Goal: Task Accomplishment & Management: Manage account settings

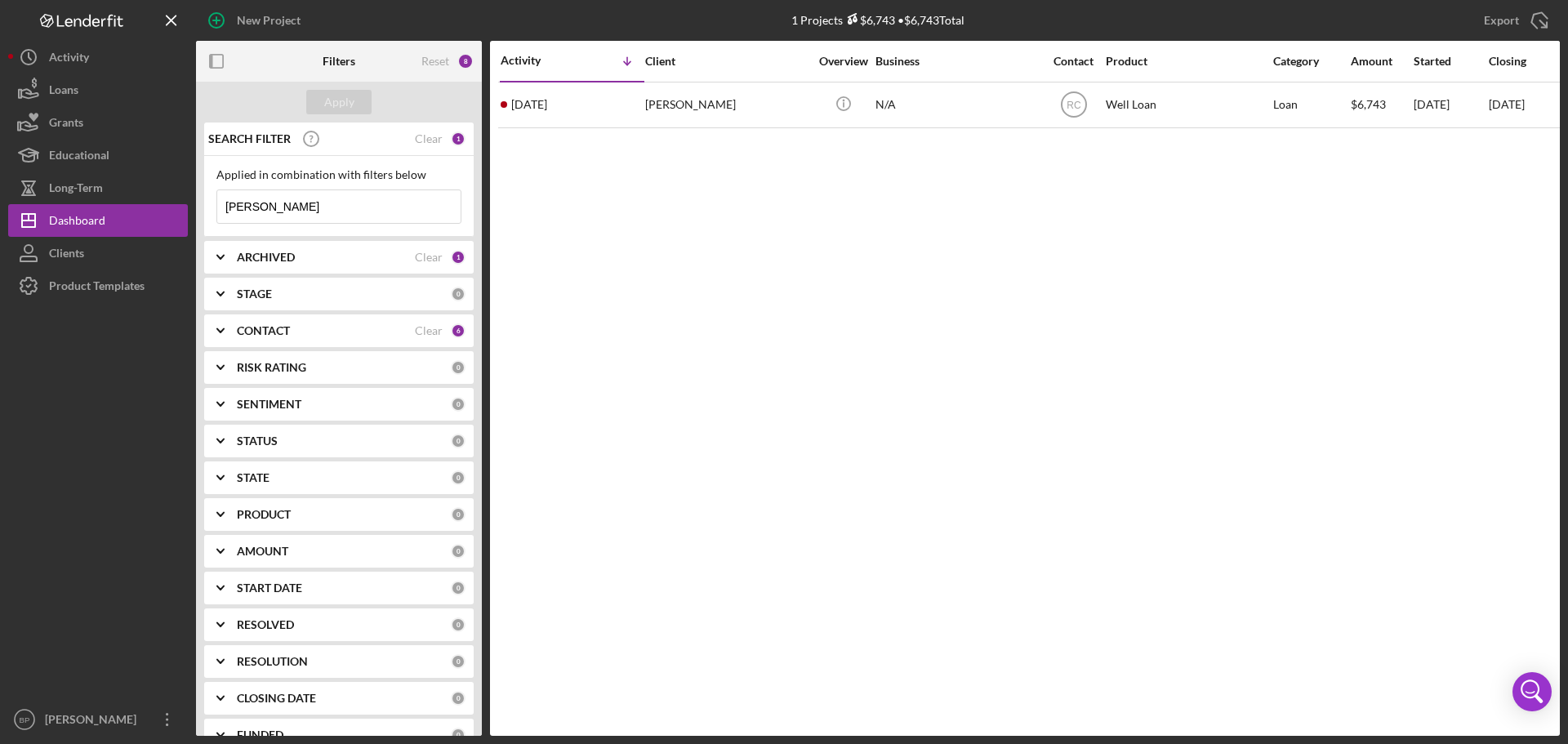
drag, startPoint x: 317, startPoint y: 207, endPoint x: 199, endPoint y: 191, distance: 119.1
click at [199, 191] on div "SEARCH FILTER Clear 1 Applied in combination with filters below [PERSON_NAME] I…" at bounding box center [338, 429] width 286 height 613
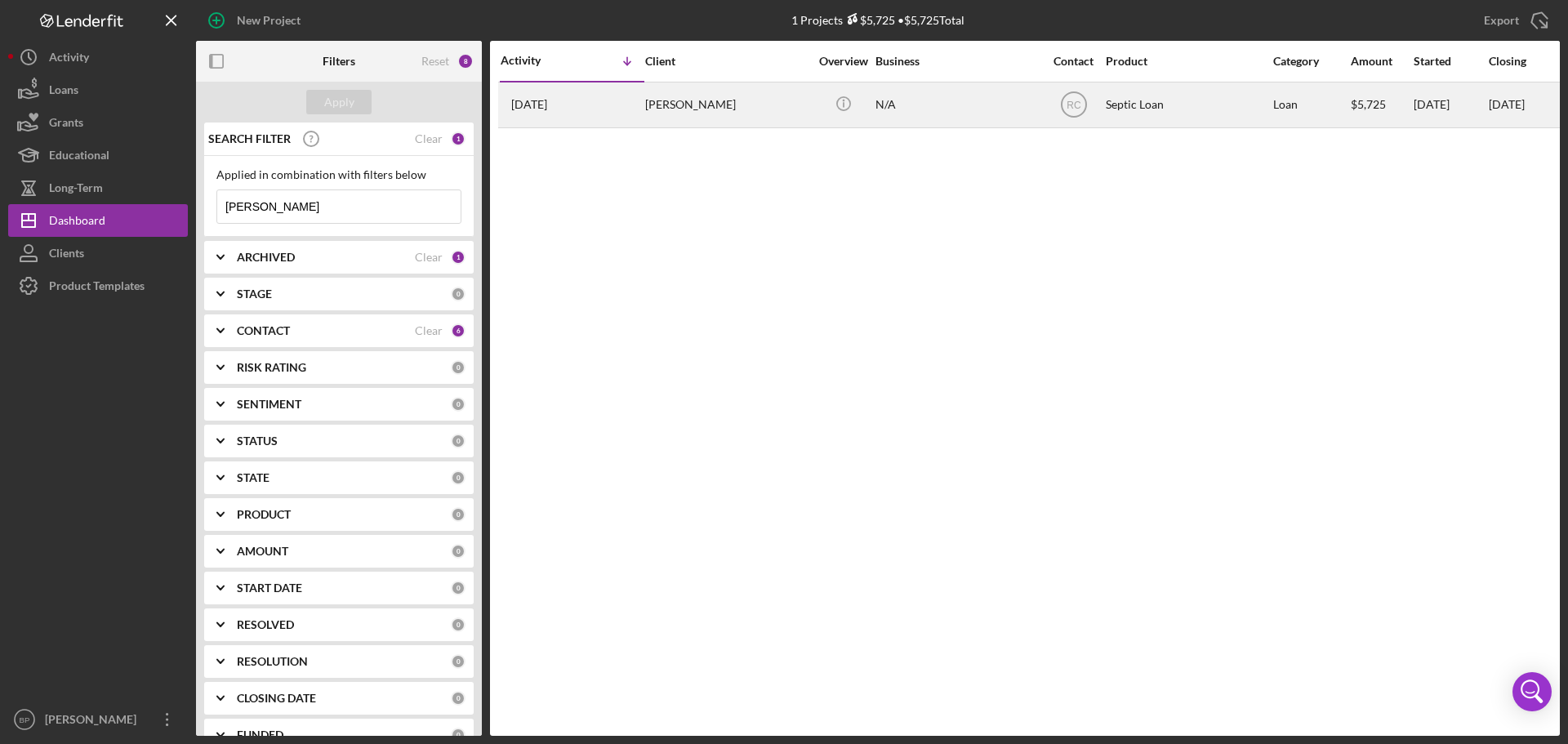
type input "[PERSON_NAME]"
click at [582, 108] on div "[DATE] [PERSON_NAME]" at bounding box center [572, 105] width 143 height 43
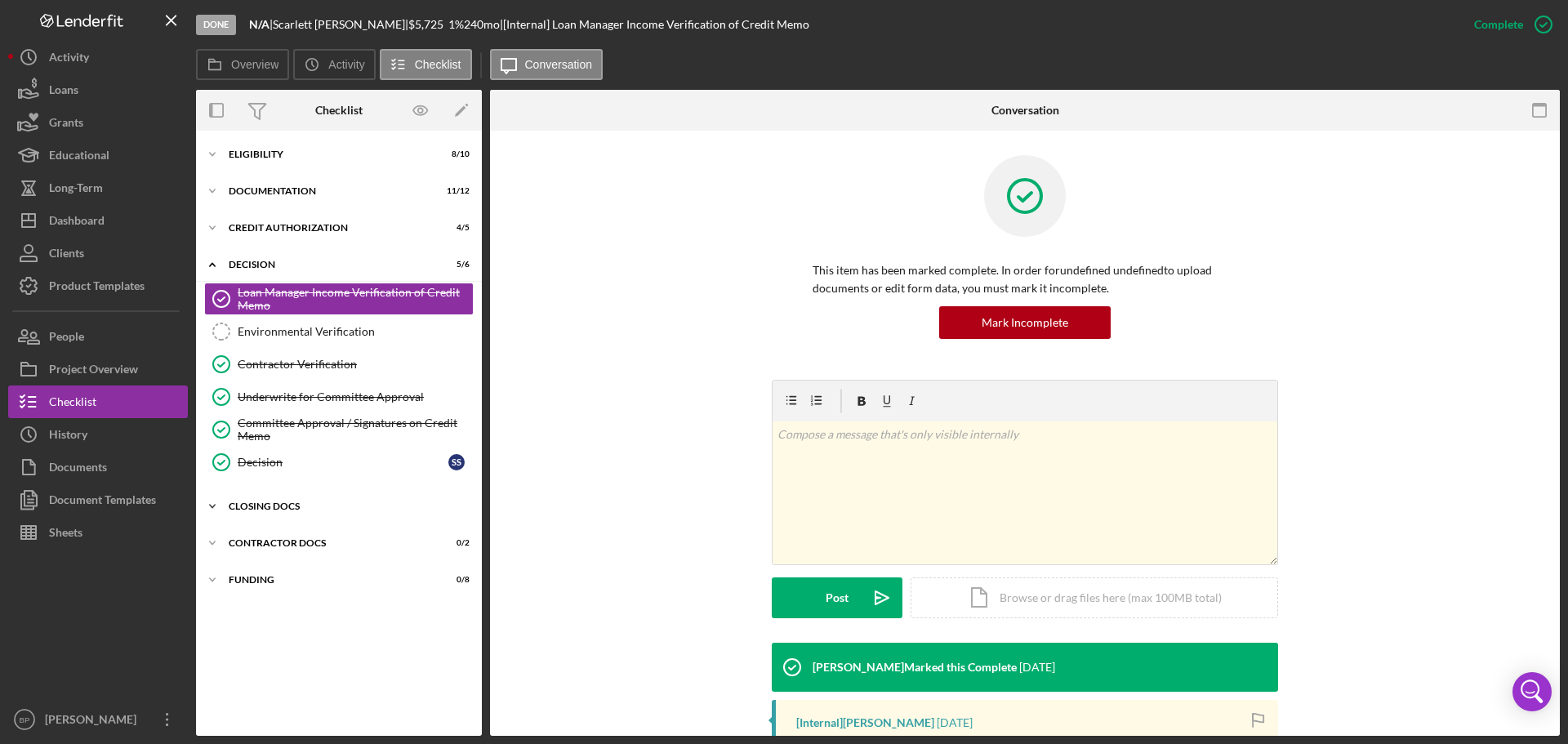
click at [205, 506] on icon "Icon/Expander" at bounding box center [212, 506] width 32 height 32
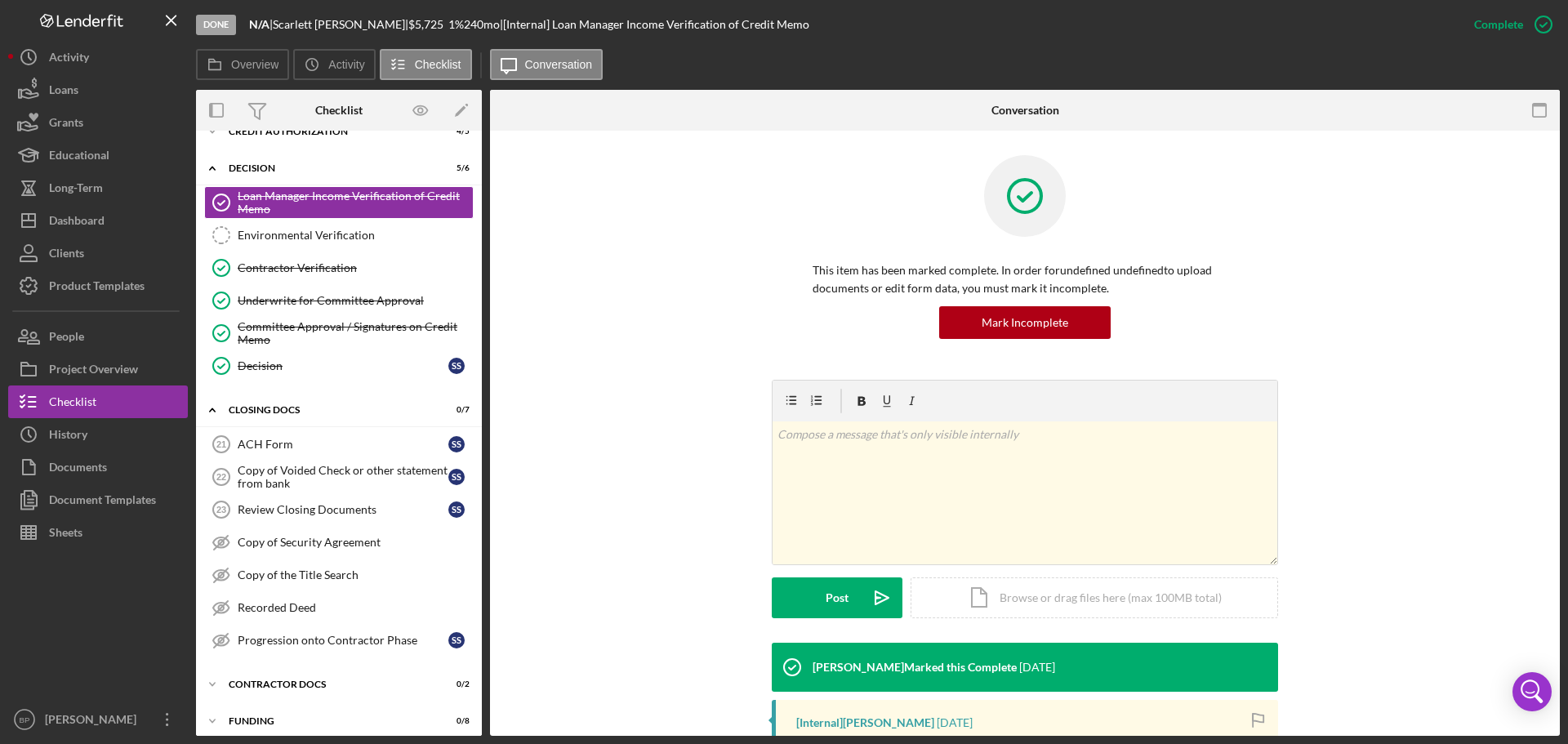
scroll to position [107, 0]
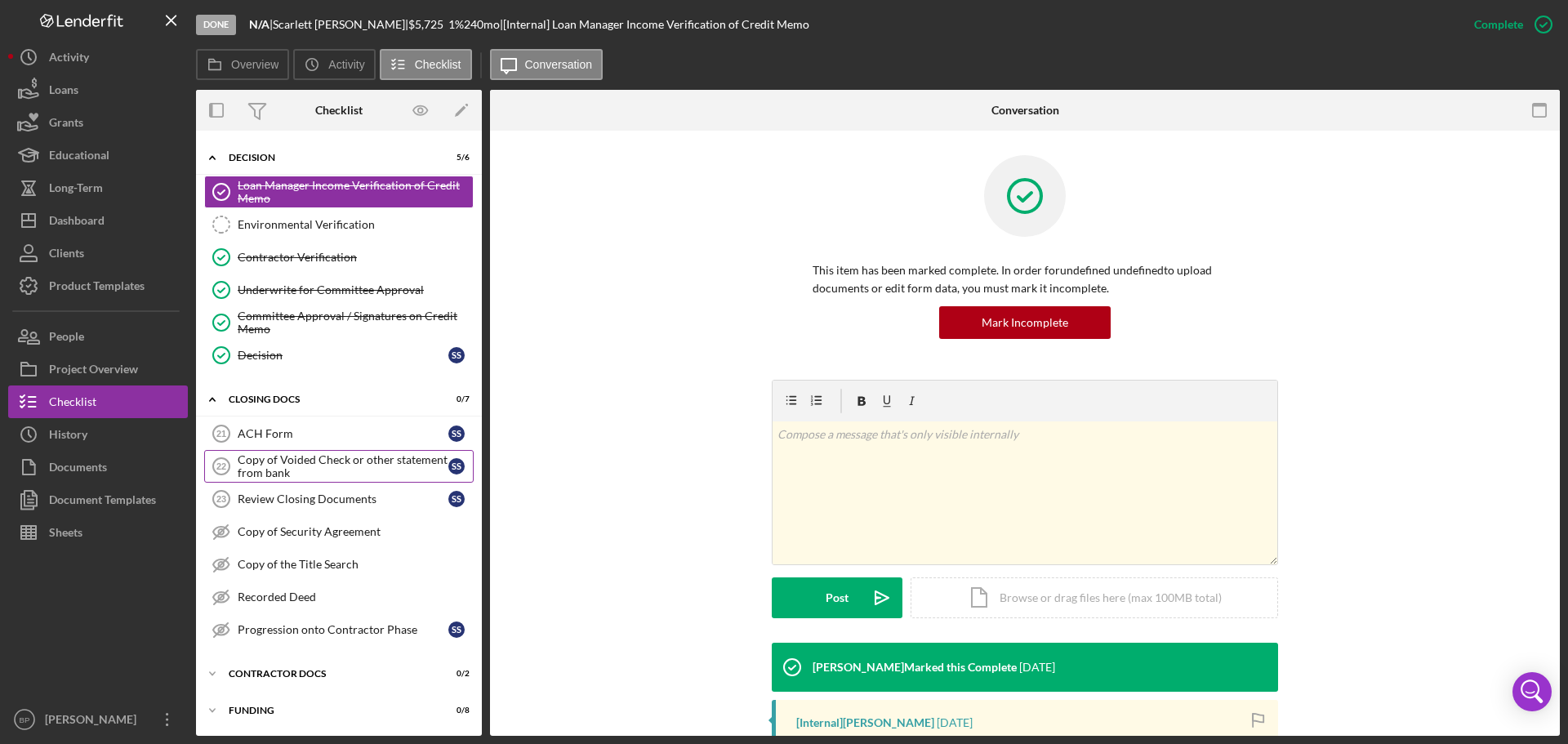
click at [330, 461] on div "Copy of Voided Check or other statement from bank" at bounding box center [343, 466] width 211 height 26
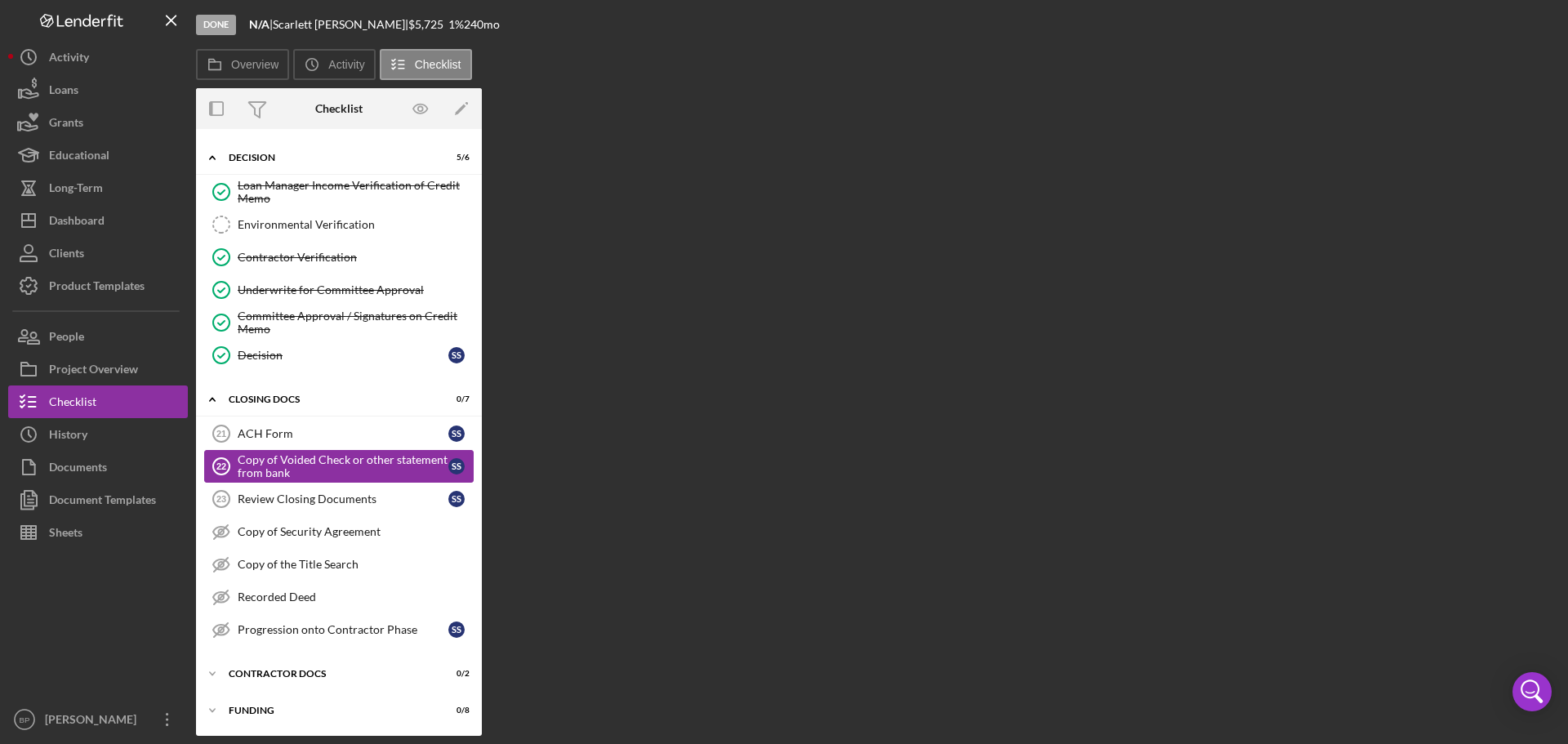
scroll to position [107, 0]
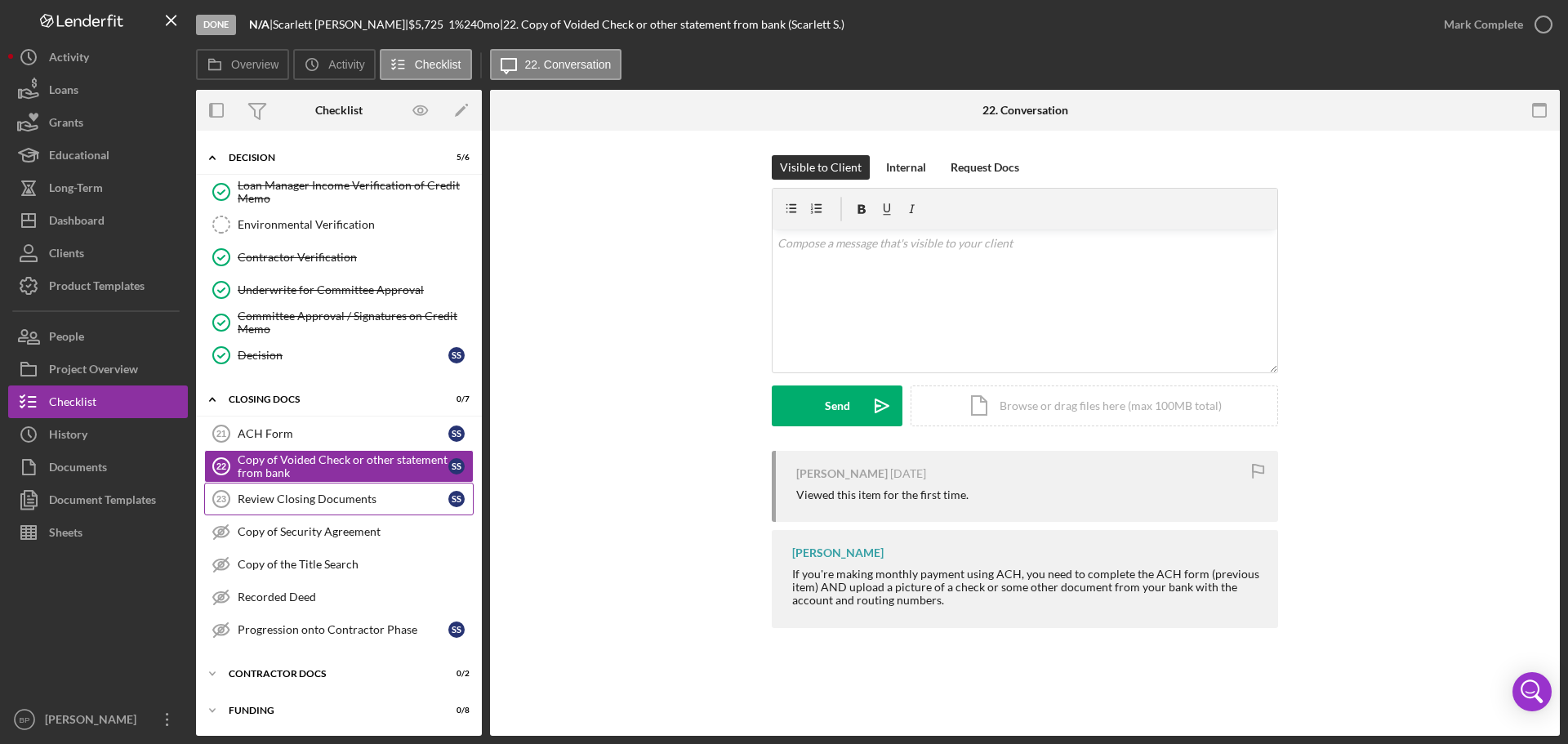
click at [323, 496] on div "Review Closing Documents" at bounding box center [343, 498] width 211 height 13
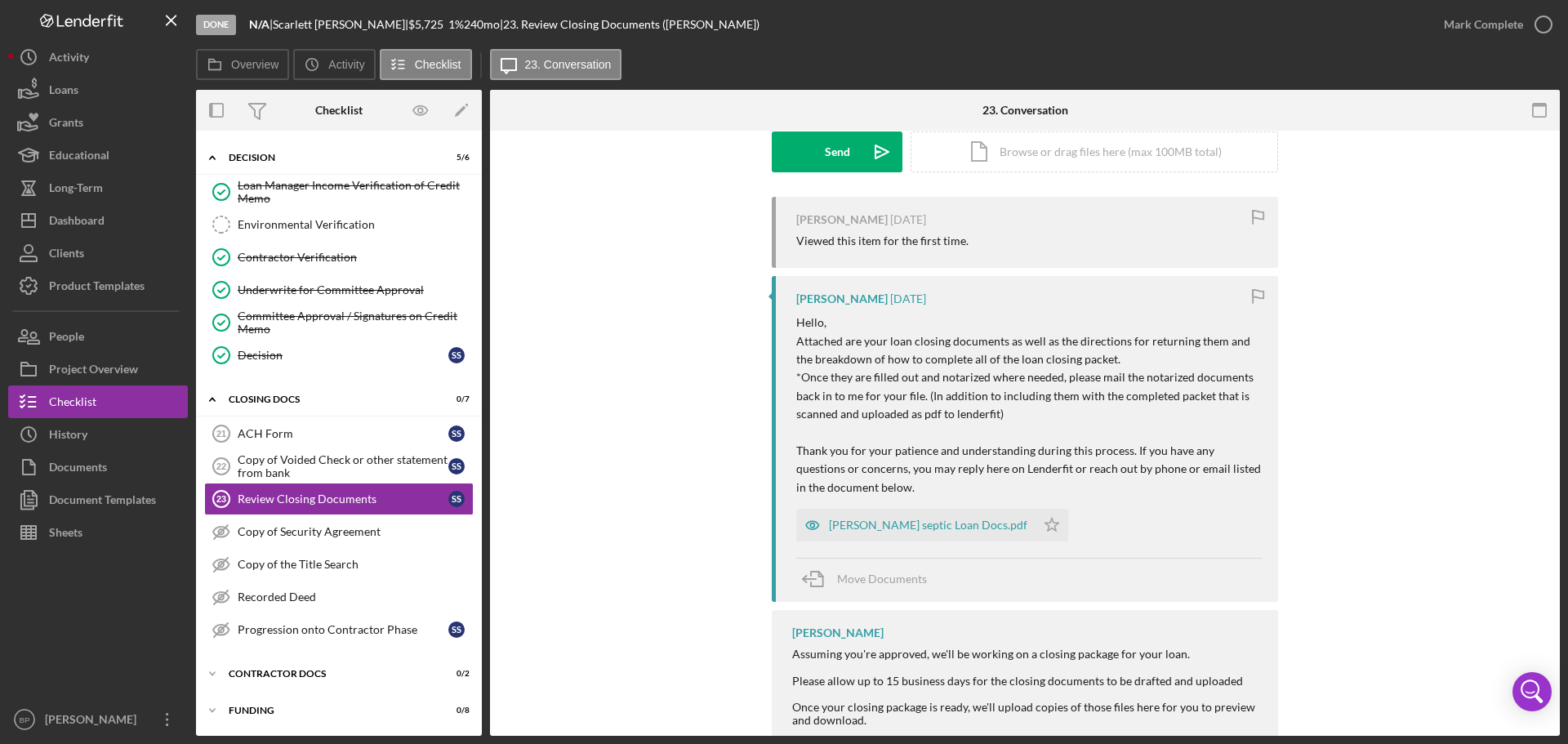
scroll to position [256, 0]
click at [250, 669] on div "Contractor Docs" at bounding box center [345, 674] width 233 height 10
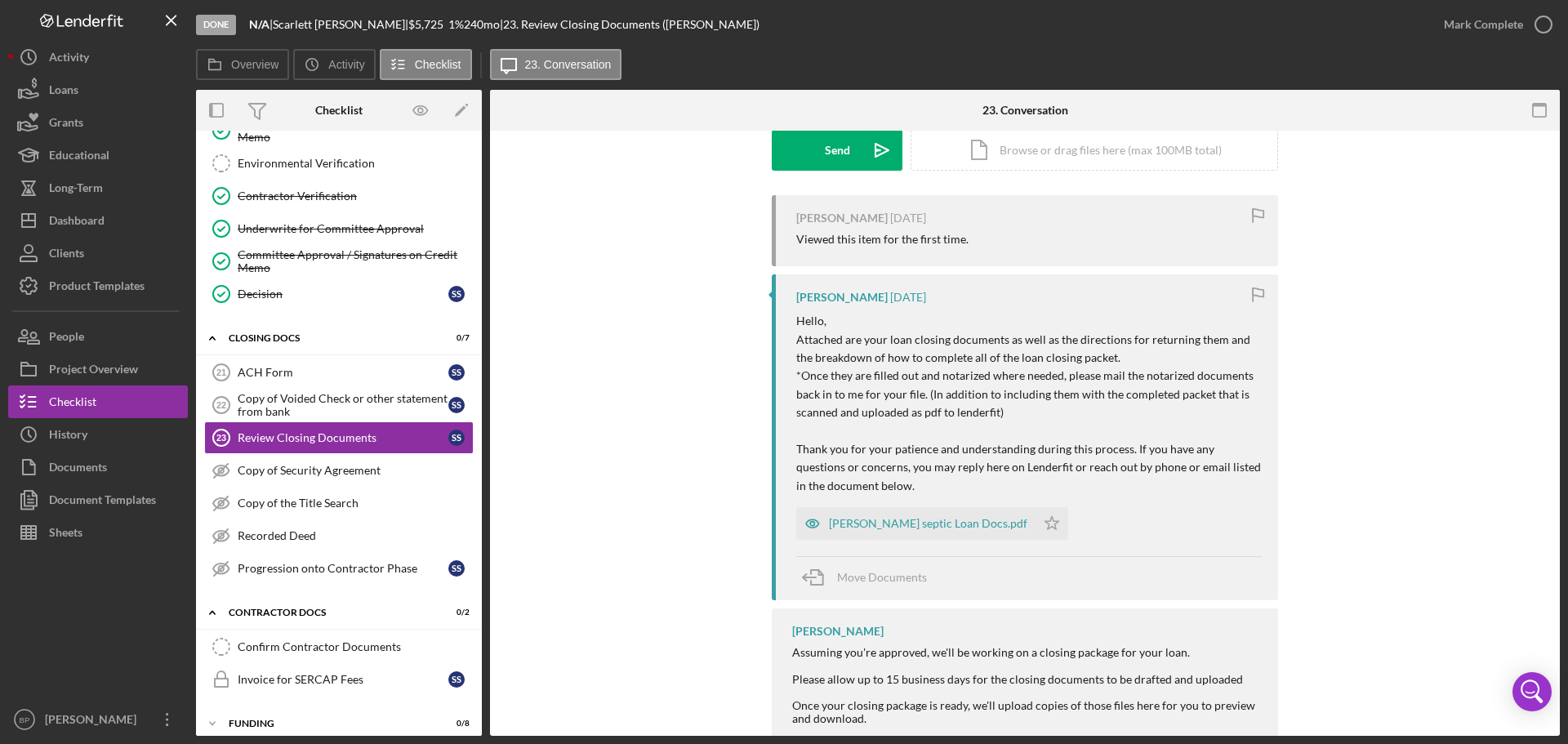
scroll to position [181, 0]
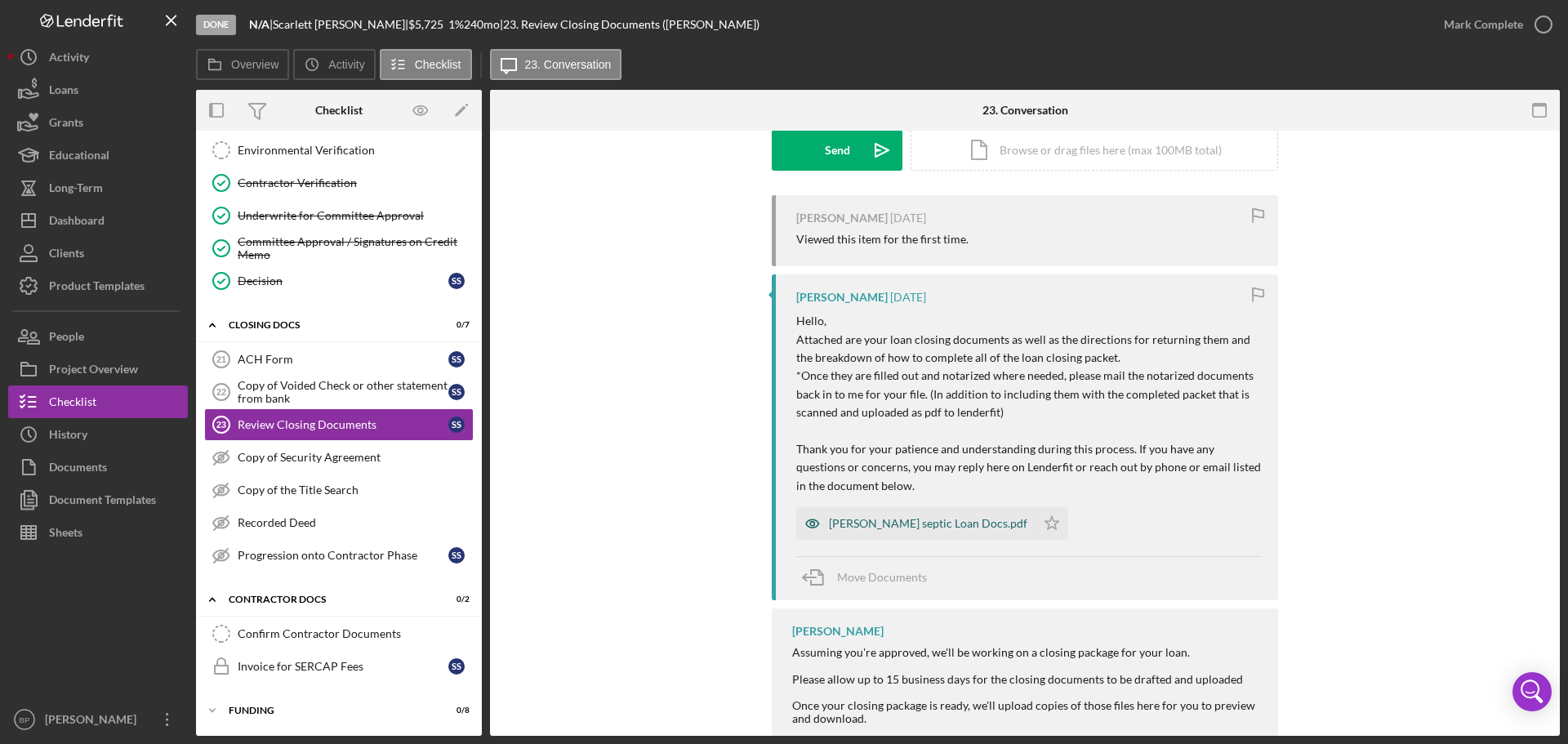
click at [902, 517] on div "[PERSON_NAME] septic Loan Docs.pdf" at bounding box center [928, 523] width 198 height 13
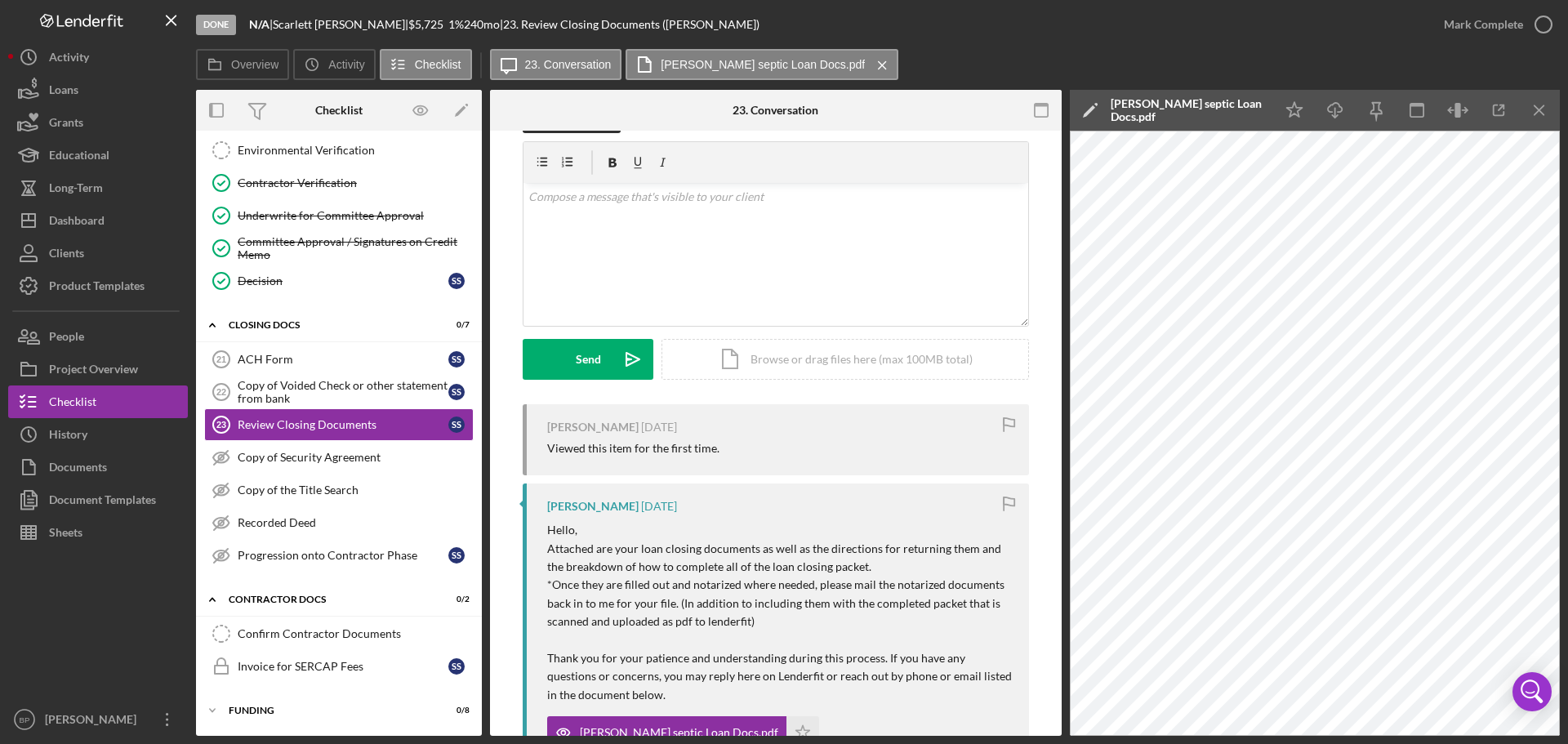
scroll to position [0, 0]
